Goal: Task Accomplishment & Management: Manage account settings

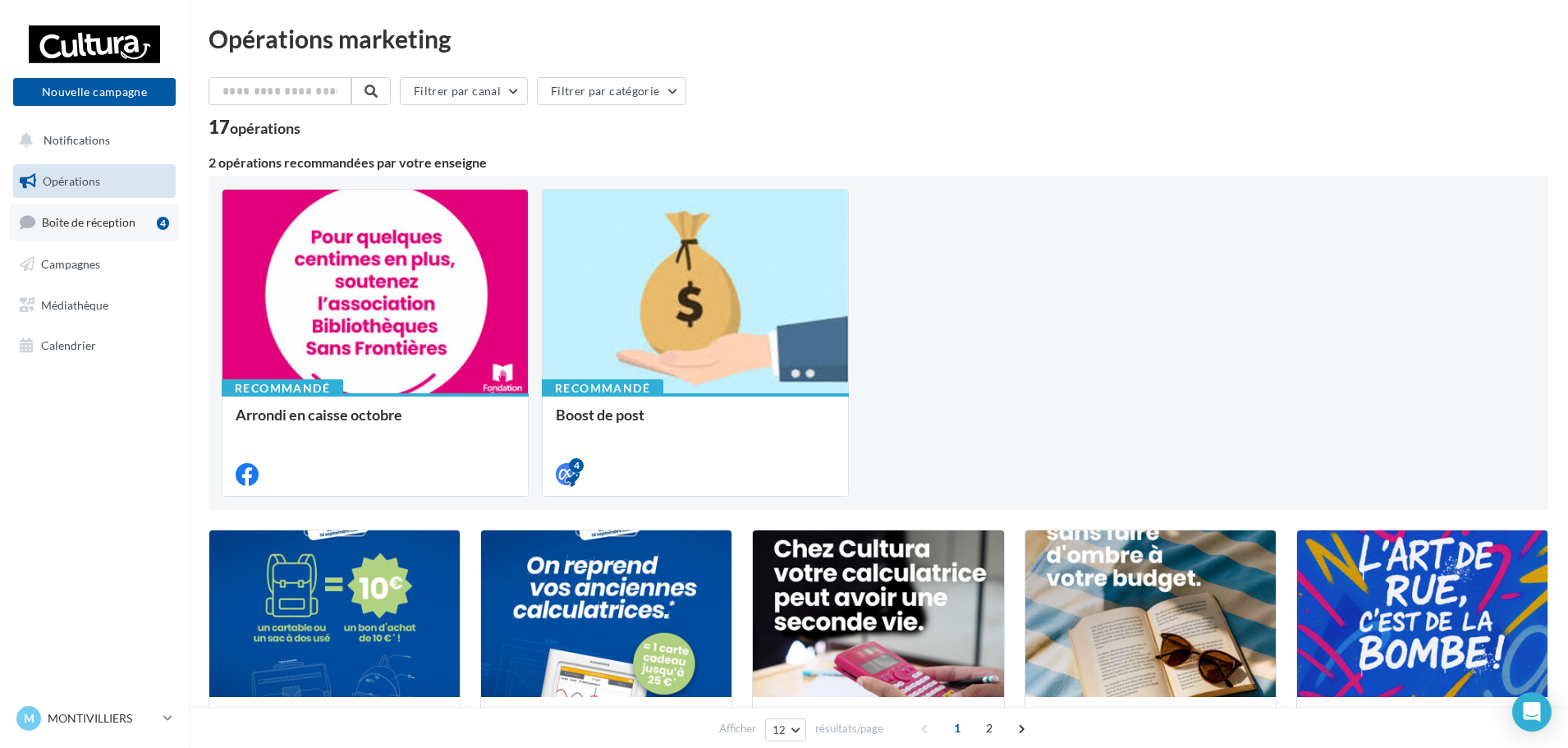
click at [126, 223] on span "Boîte de réception" at bounding box center [89, 221] width 94 height 14
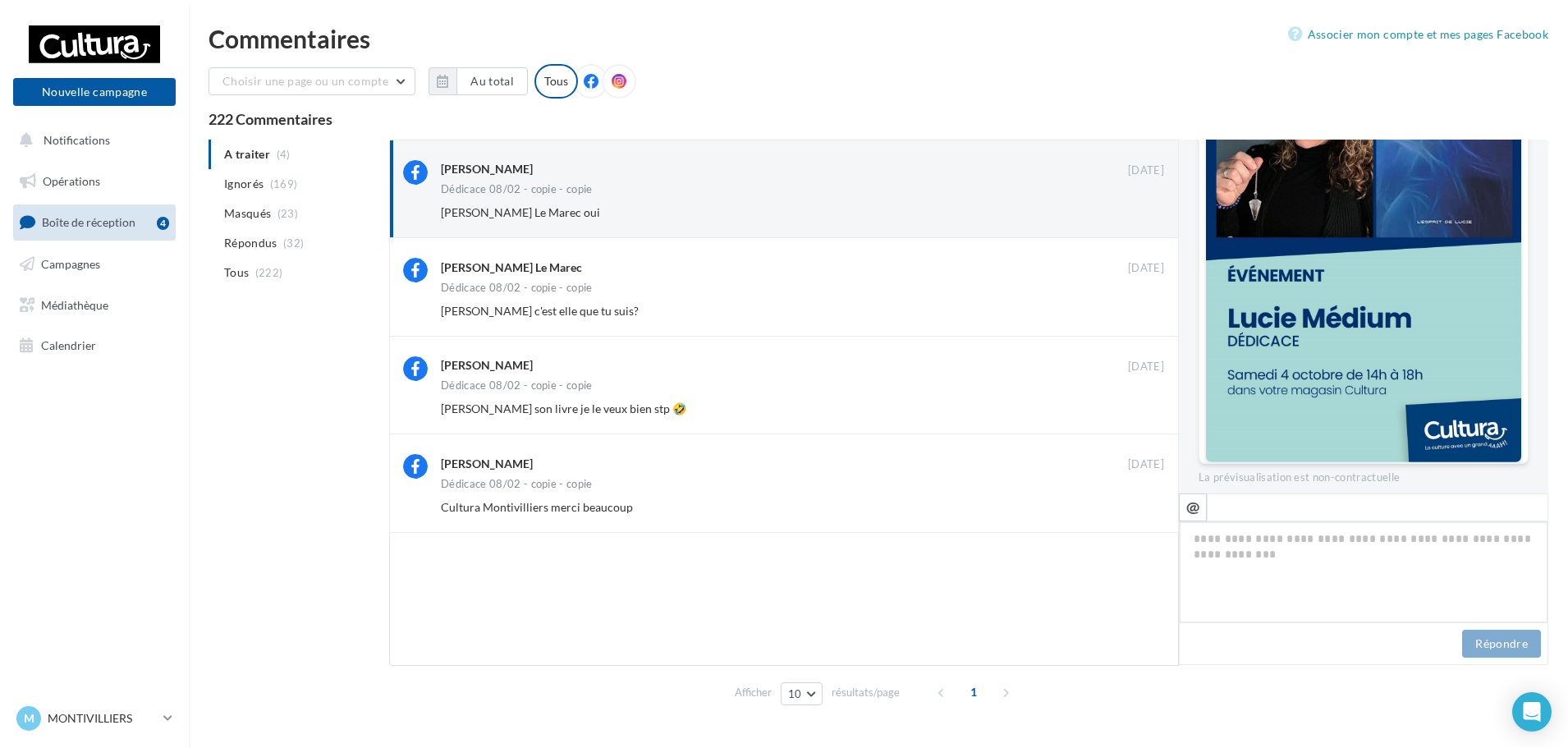
scroll to position [475, 0]
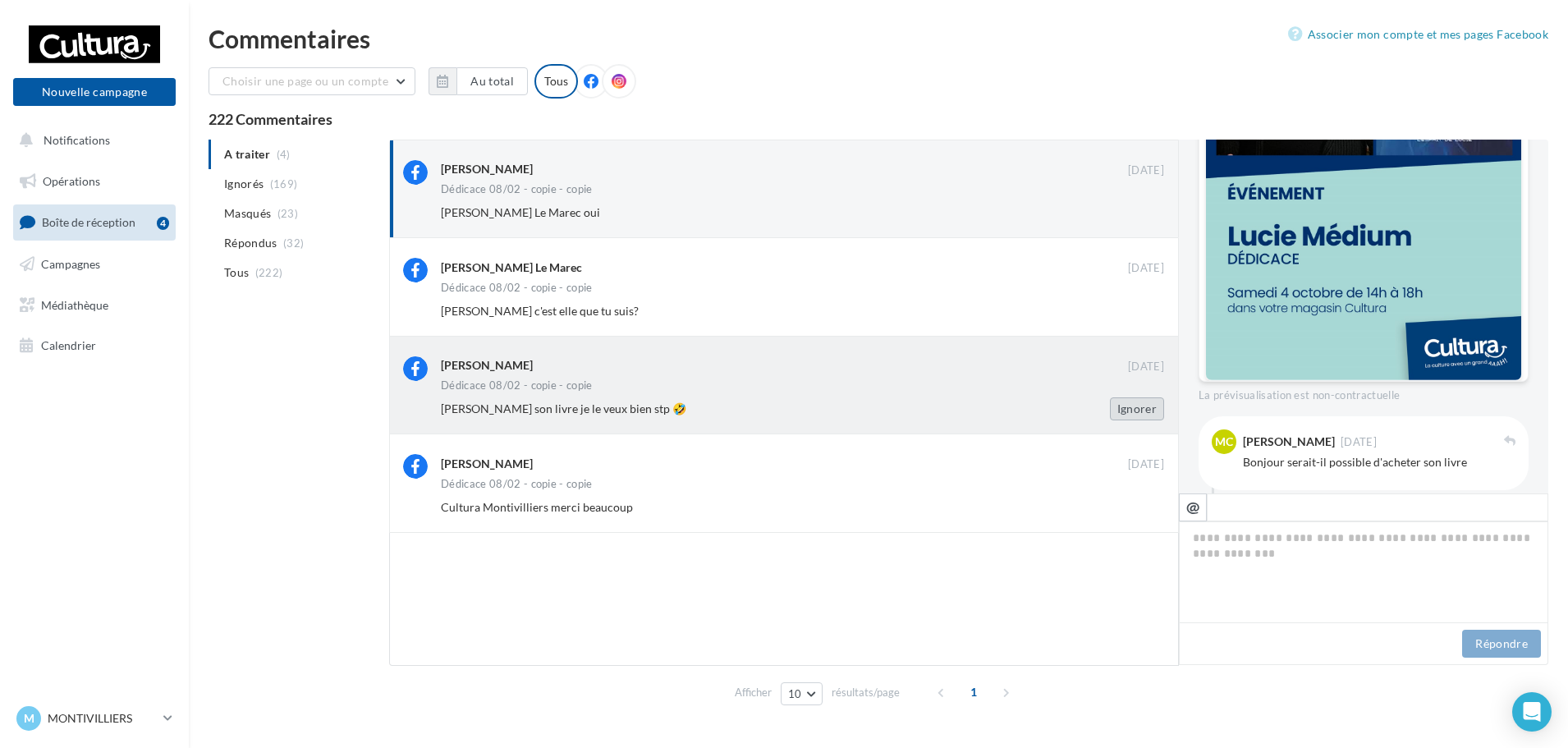
click at [1129, 403] on button "Ignorer" at bounding box center [1136, 408] width 54 height 23
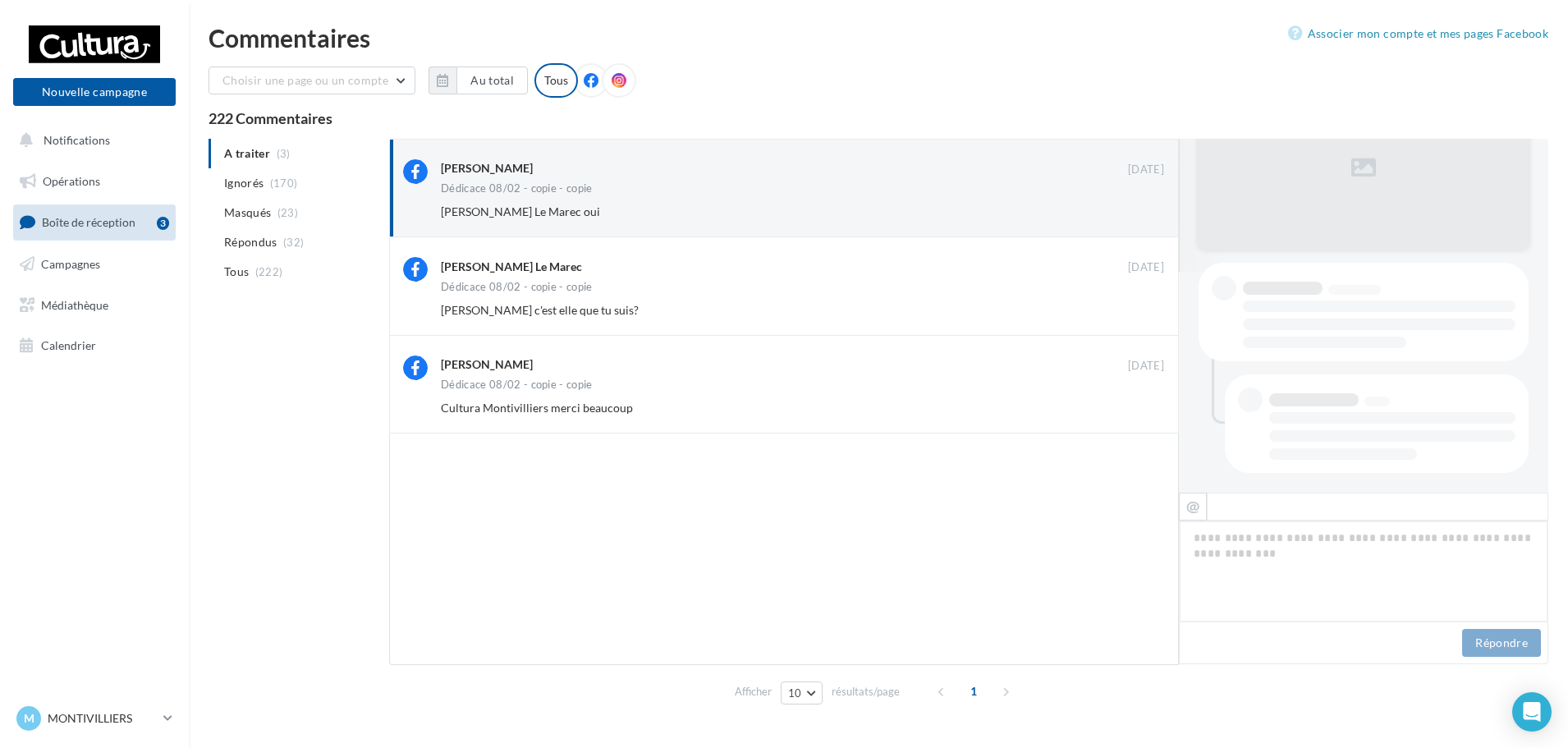
scroll to position [803, 0]
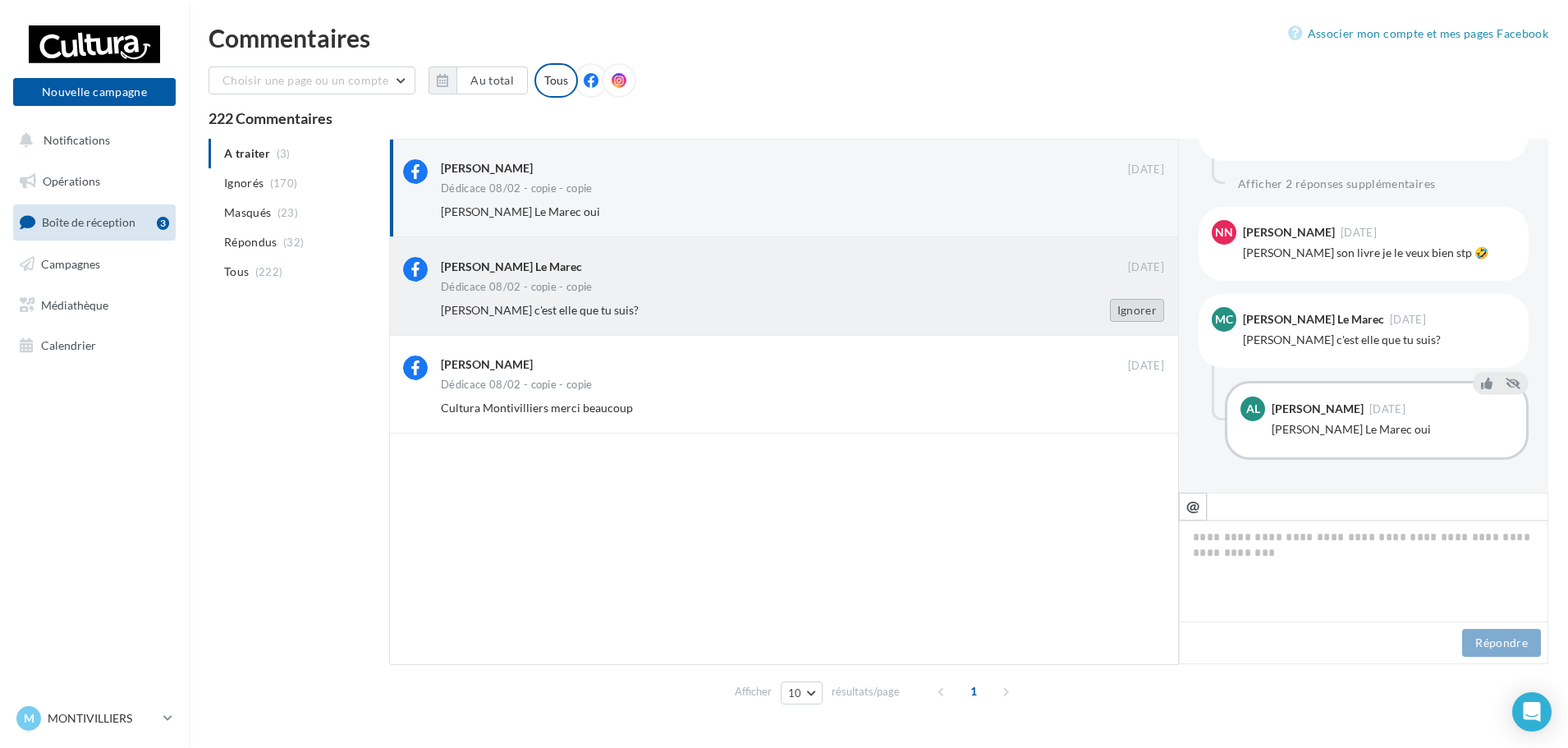
click at [1148, 313] on button "Ignorer" at bounding box center [1136, 309] width 54 height 23
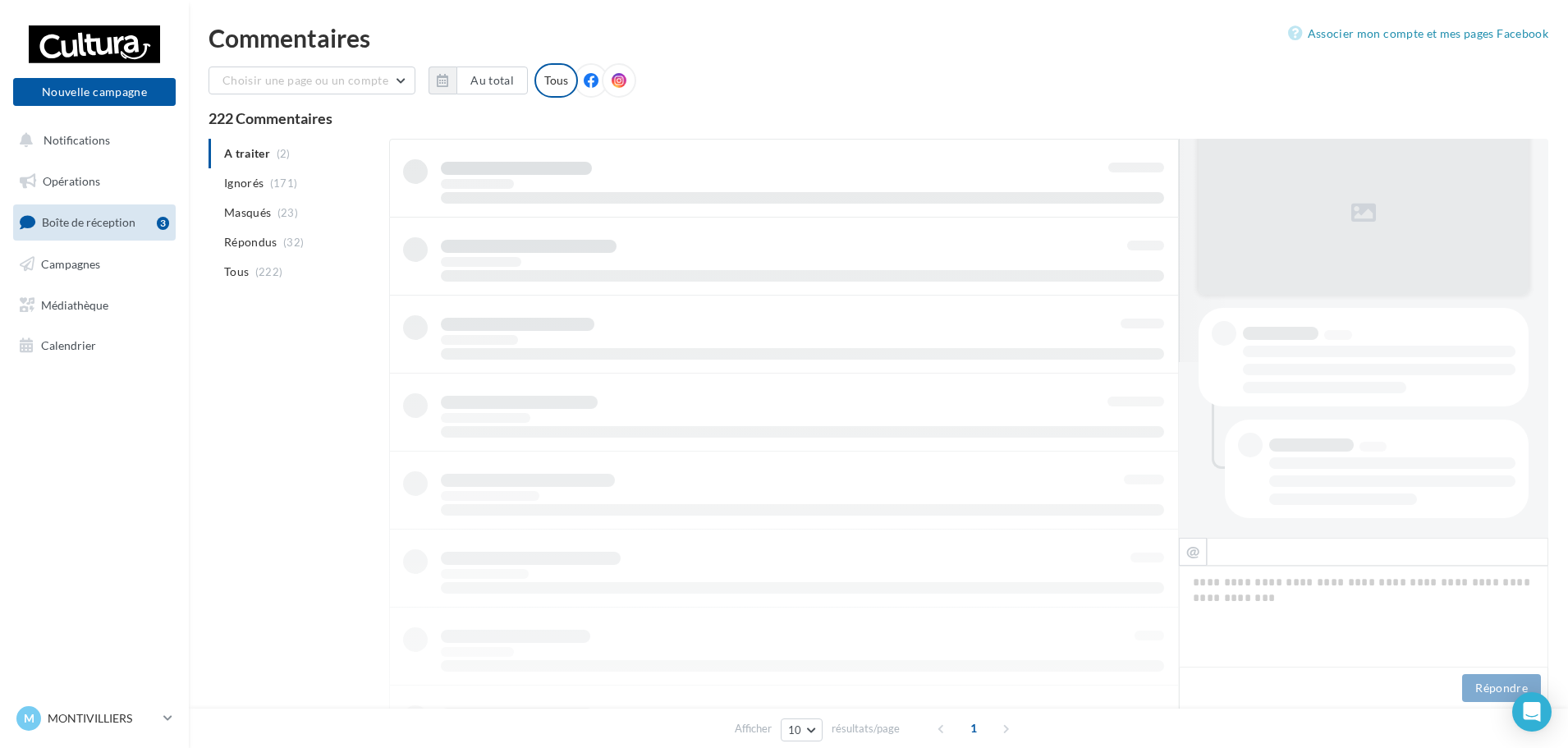
scroll to position [2, 0]
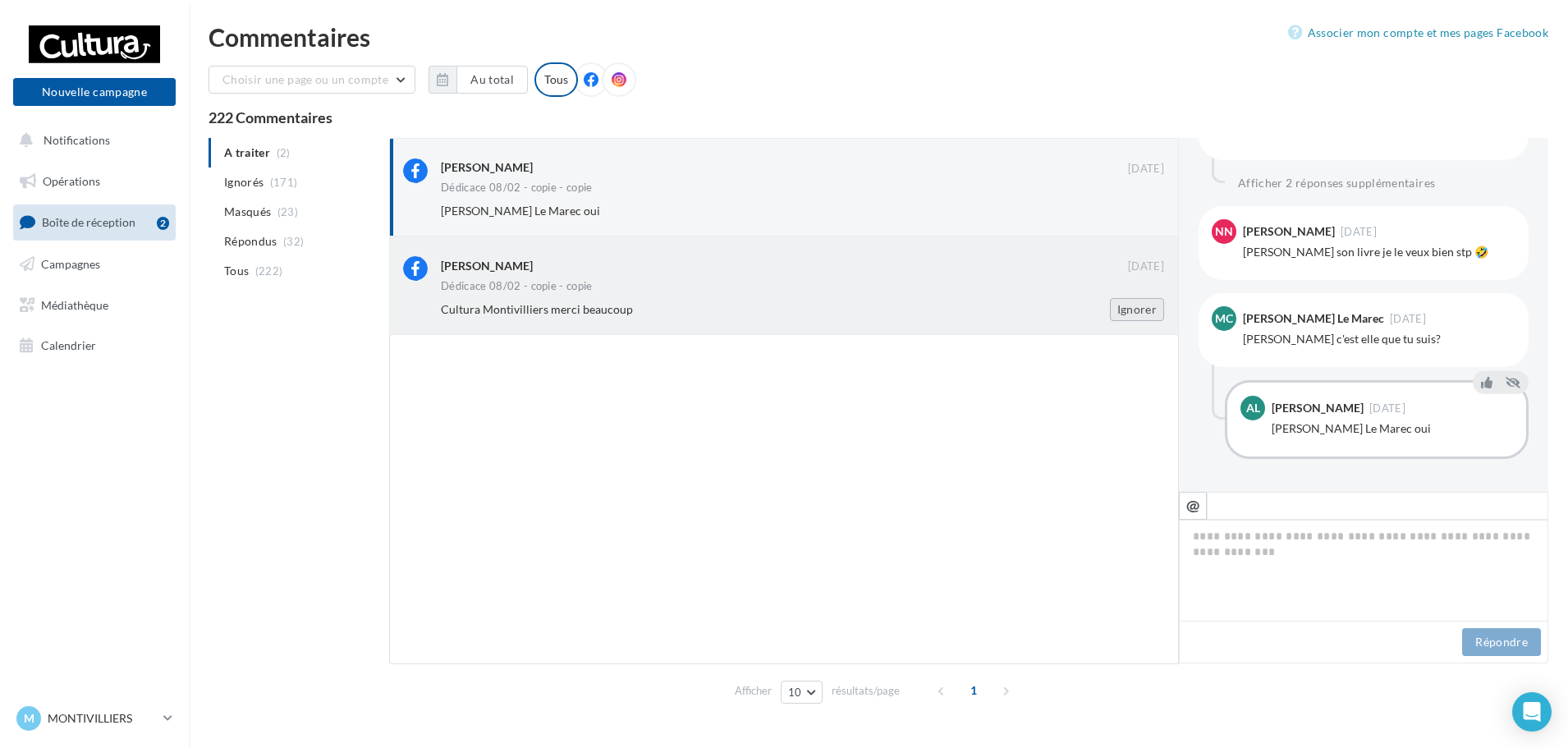
click at [1149, 310] on button "Ignorer" at bounding box center [1136, 309] width 54 height 23
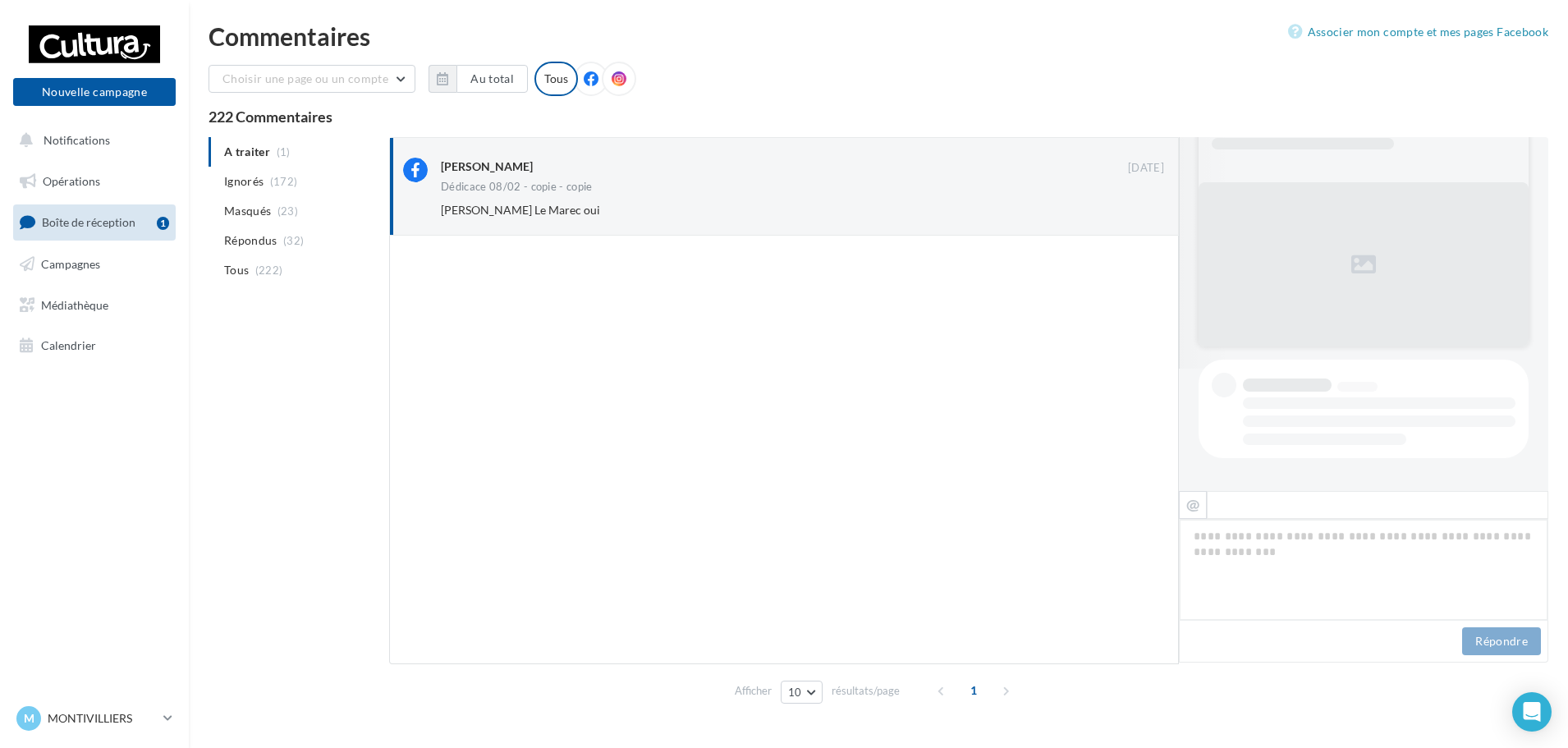
scroll to position [803, 0]
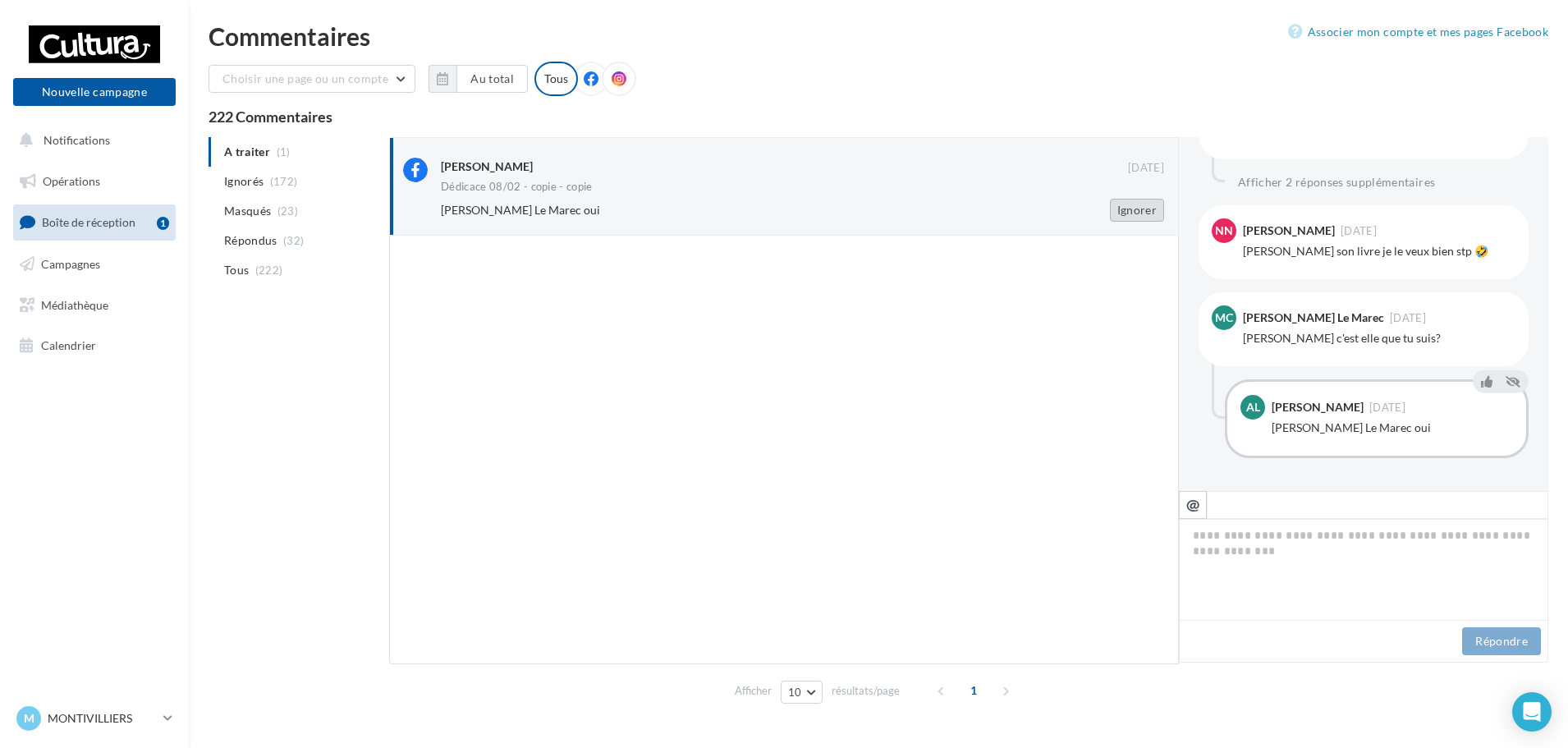
click at [1138, 209] on button "Ignorer" at bounding box center [1136, 210] width 54 height 23
